Goal: Transaction & Acquisition: Book appointment/travel/reservation

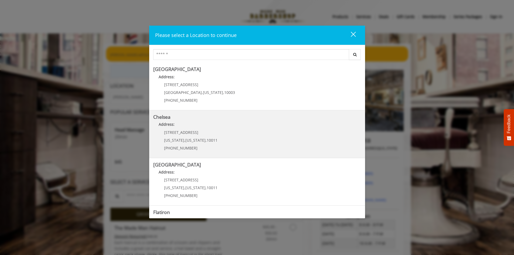
click at [257, 137] on link "Chelsea Address: [STREET_ADDRESS][US_STATE][US_STATE] (917) 639-3902" at bounding box center [257, 133] width 208 height 39
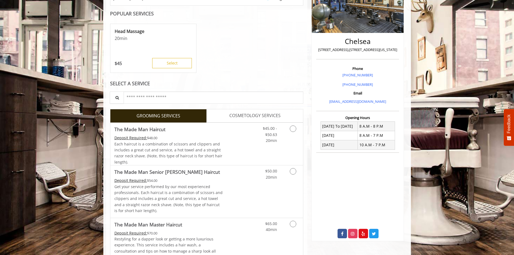
scroll to position [108, 0]
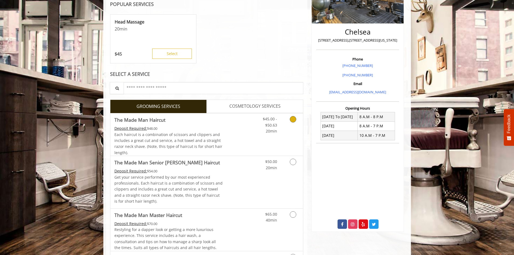
click at [298, 120] on link "Grooming services" at bounding box center [292, 123] width 14 height 21
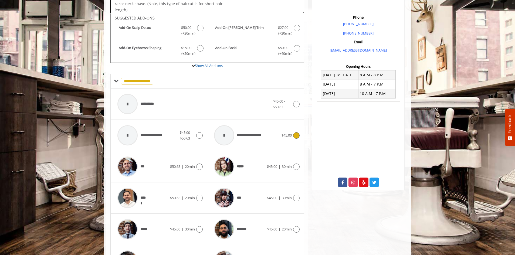
scroll to position [163, 0]
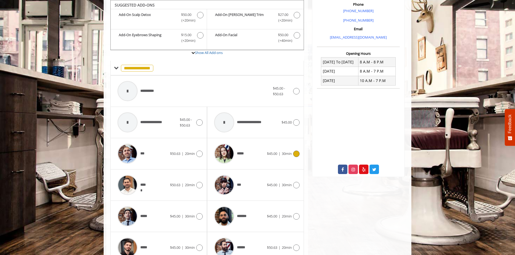
click at [291, 154] on span "30min" at bounding box center [287, 153] width 10 height 5
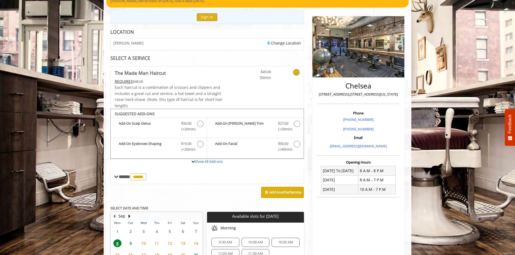
scroll to position [81, 0]
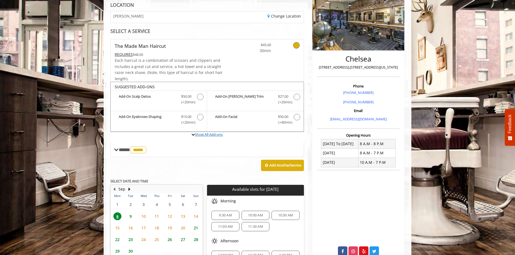
click at [213, 135] on link "Show All Add-ons" at bounding box center [209, 134] width 28 height 5
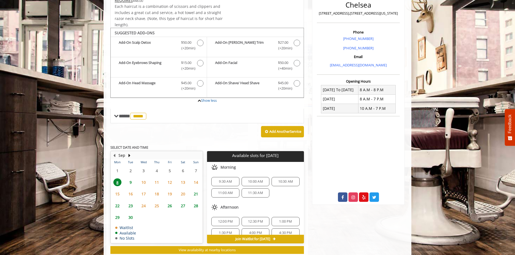
scroll to position [150, 0]
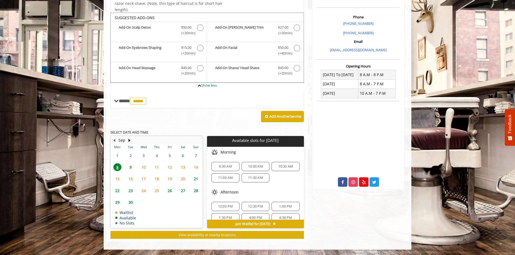
click at [231, 178] on span "11:00 AM" at bounding box center [225, 178] width 15 height 4
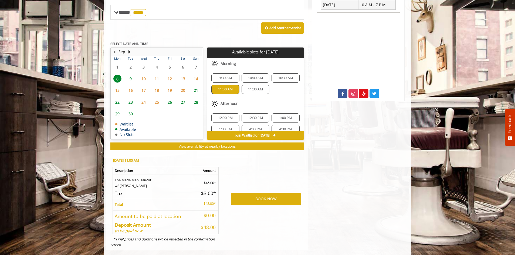
scroll to position [248, 0]
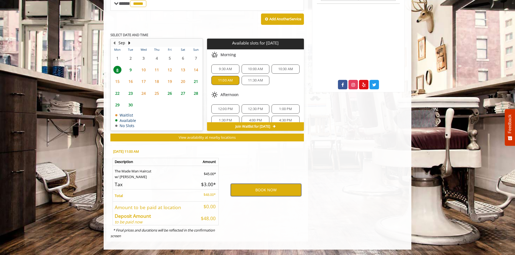
click at [273, 188] on button "BOOK NOW" at bounding box center [266, 190] width 70 height 12
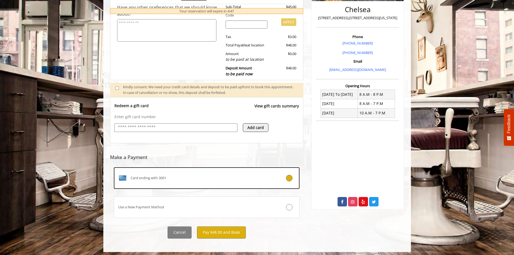
scroll to position [133, 0]
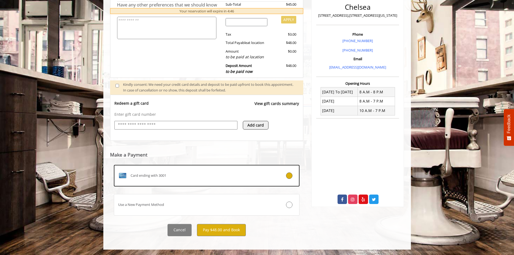
click at [197, 127] on input "text" at bounding box center [175, 125] width 117 height 6
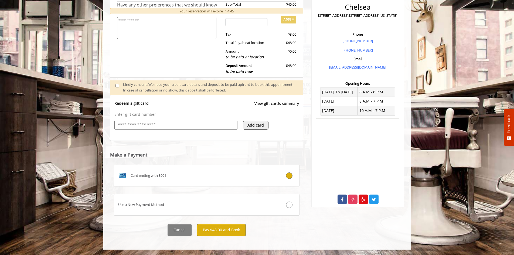
click at [206, 104] on div "Redeem a gift card View gift cards summary" at bounding box center [206, 106] width 185 height 11
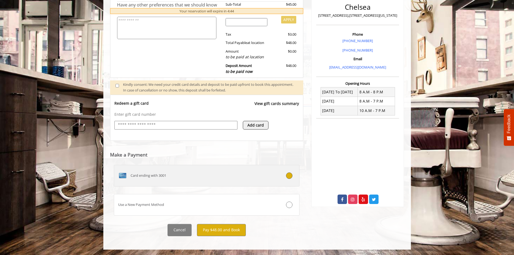
click at [163, 174] on span "Card ending with 3001" at bounding box center [149, 176] width 36 height 6
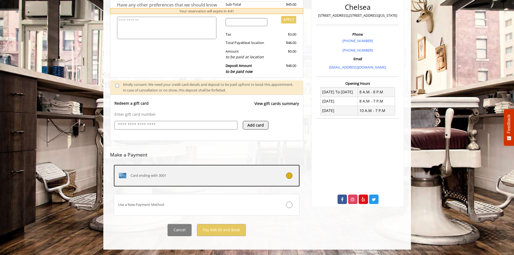
click at [292, 178] on icon at bounding box center [289, 175] width 6 height 6
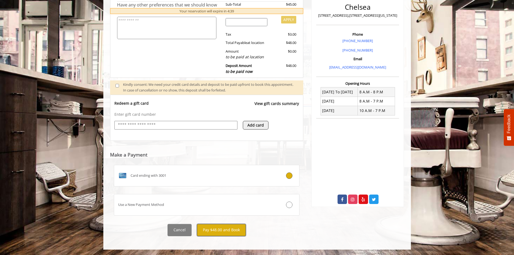
click at [222, 232] on button "Pay $48.00 and Book" at bounding box center [221, 230] width 49 height 12
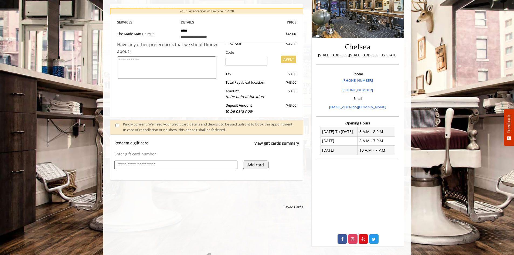
scroll to position [189, 0]
